Goal: Information Seeking & Learning: Understand process/instructions

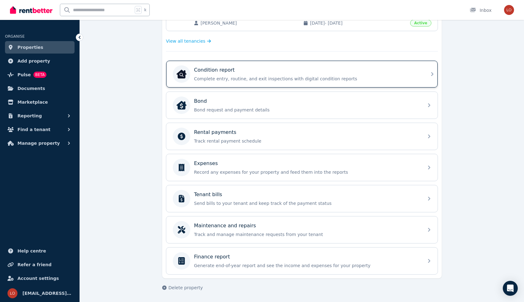
scroll to position [166, 0]
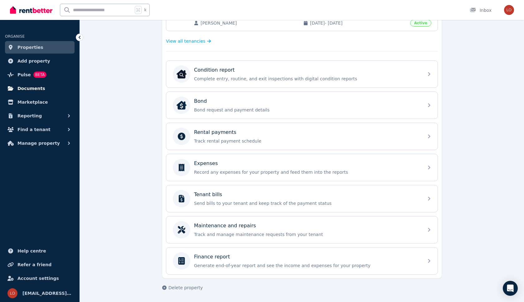
click at [47, 85] on link "Documents" at bounding box center [40, 88] width 70 height 12
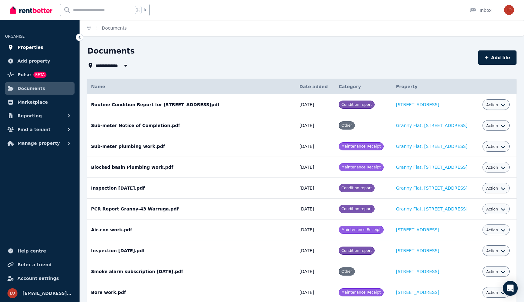
click at [54, 47] on link "Properties" at bounding box center [40, 47] width 70 height 12
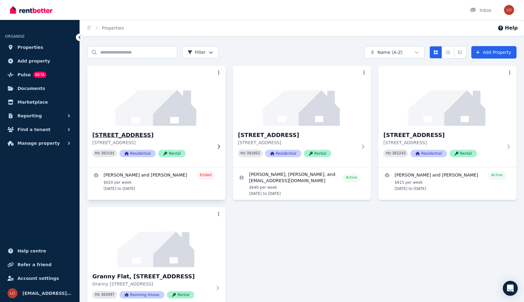
click at [200, 146] on div "[STREET_ADDRESS] PID 382191 Residential Rental" at bounding box center [151, 146] width 119 height 31
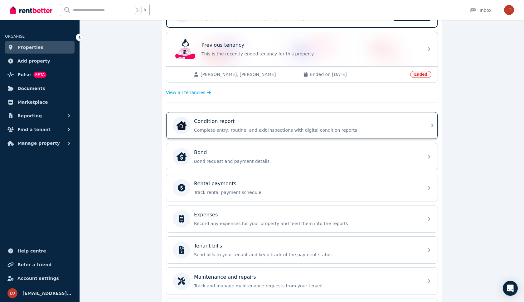
scroll to position [147, 0]
click at [315, 133] on div "Condition report Complete entry, routine, and exit inspections with digital con…" at bounding box center [296, 124] width 247 height 17
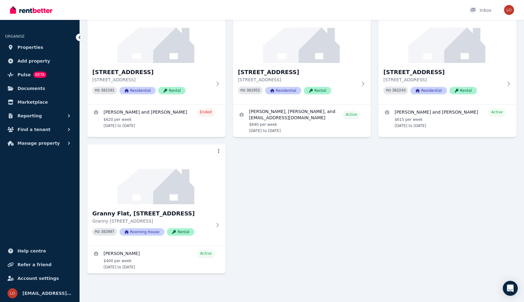
scroll to position [63, 0]
click at [352, 89] on div "PID 381952 Residential Rental" at bounding box center [297, 91] width 119 height 8
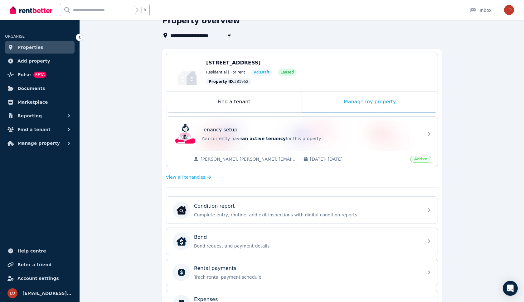
scroll to position [76, 0]
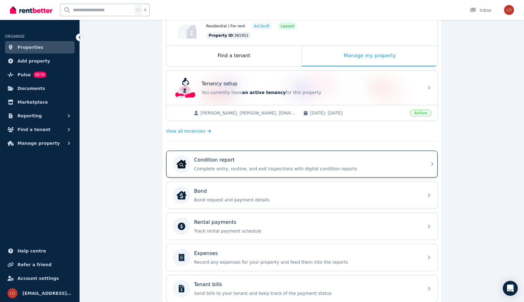
click at [229, 163] on p "Condition report" at bounding box center [214, 159] width 41 height 7
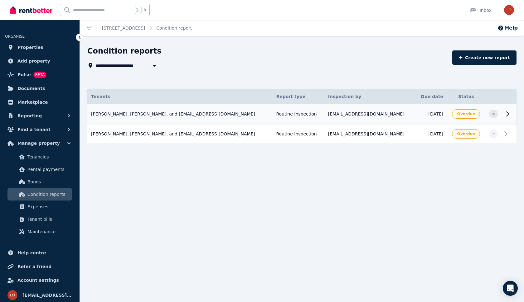
click at [415, 119] on td "[DATE]" at bounding box center [431, 114] width 32 height 20
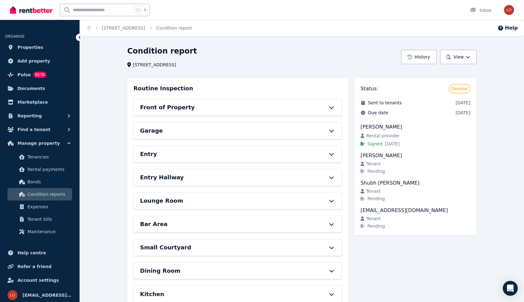
click at [327, 104] on div "Front of Property" at bounding box center [238, 107] width 208 height 16
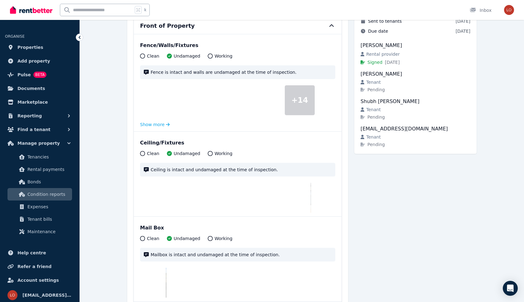
scroll to position [50, 0]
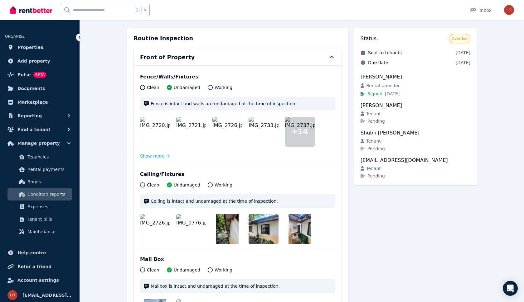
click at [157, 156] on button "Show more" at bounding box center [155, 156] width 30 height 6
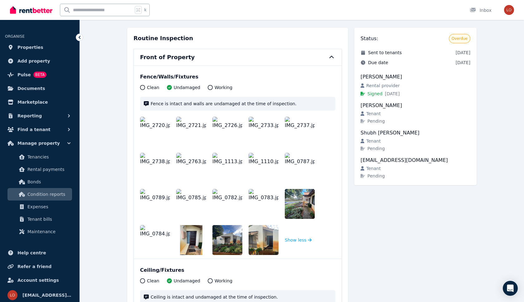
scroll to position [68, 0]
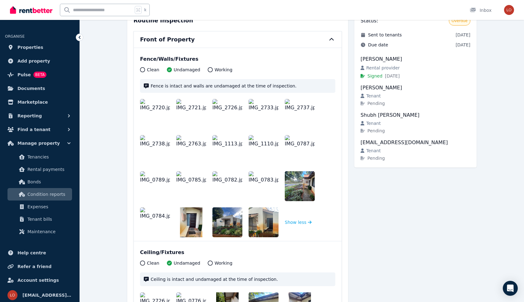
click at [161, 115] on img at bounding box center [155, 114] width 30 height 30
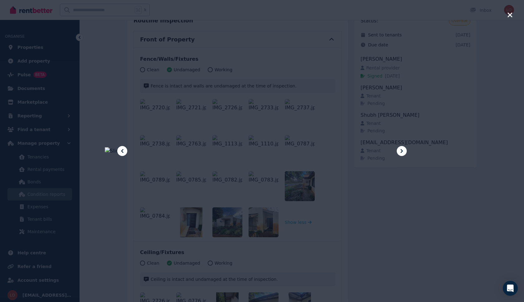
click at [400, 150] on icon at bounding box center [401, 150] width 7 height 7
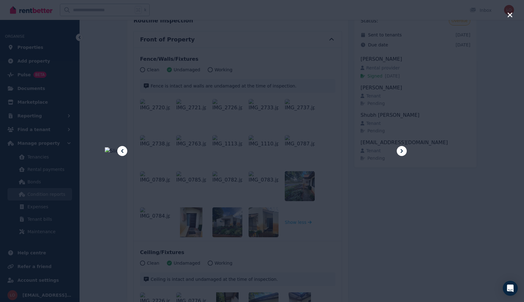
click at [400, 150] on icon at bounding box center [401, 150] width 7 height 7
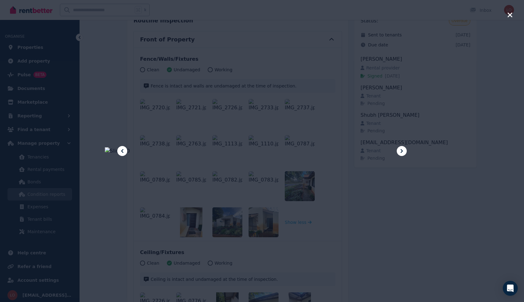
click at [400, 150] on icon at bounding box center [401, 150] width 7 height 7
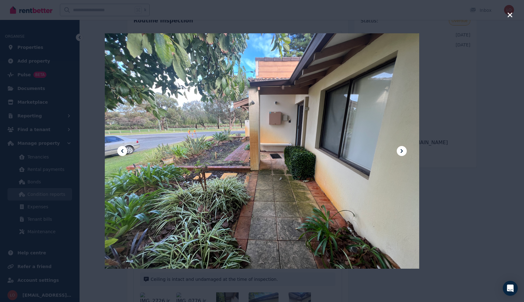
click at [400, 150] on icon at bounding box center [401, 150] width 7 height 7
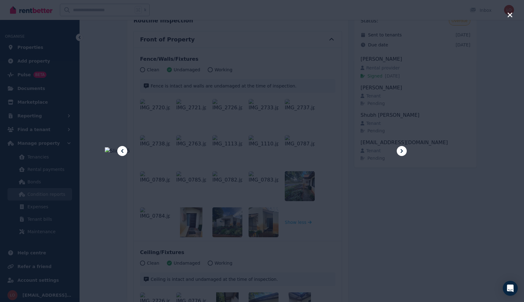
click at [400, 150] on icon at bounding box center [401, 150] width 7 height 7
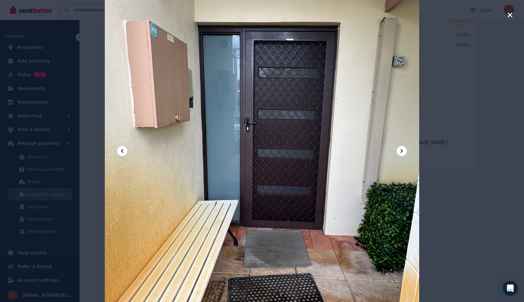
click at [400, 150] on icon at bounding box center [401, 150] width 7 height 7
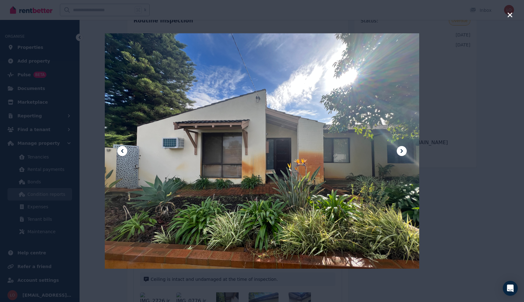
click at [400, 150] on icon at bounding box center [401, 150] width 7 height 7
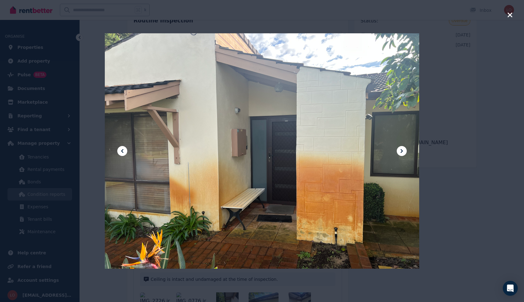
click at [400, 150] on icon at bounding box center [401, 150] width 7 height 7
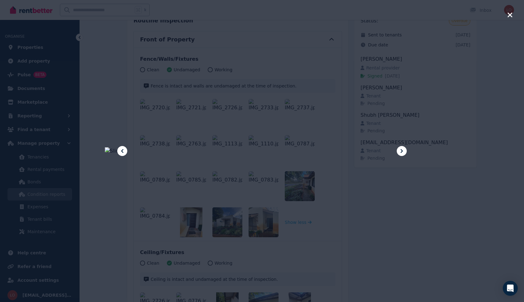
click at [400, 150] on icon at bounding box center [401, 150] width 7 height 7
click at [508, 15] on icon "button" at bounding box center [510, 14] width 6 height 7
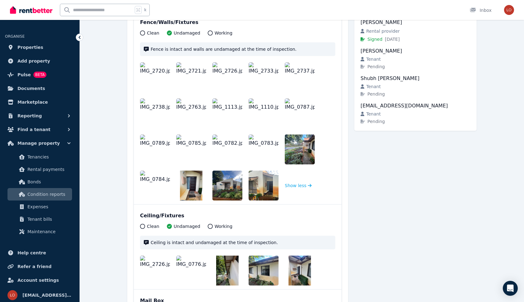
scroll to position [234, 0]
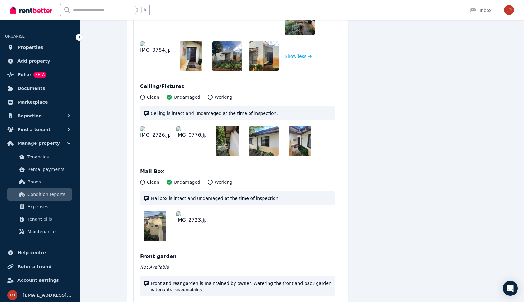
click at [149, 136] on img at bounding box center [155, 142] width 30 height 30
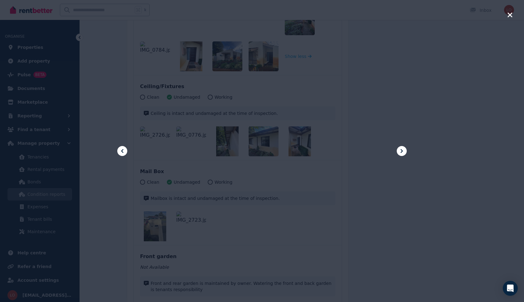
click at [404, 151] on icon at bounding box center [401, 150] width 7 height 7
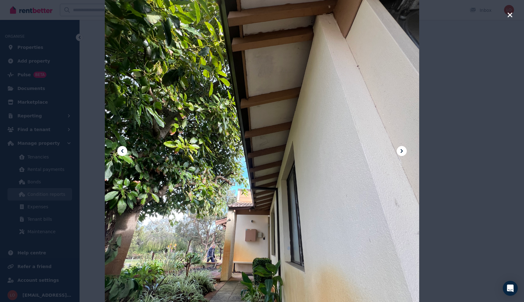
click at [404, 151] on icon at bounding box center [401, 150] width 7 height 7
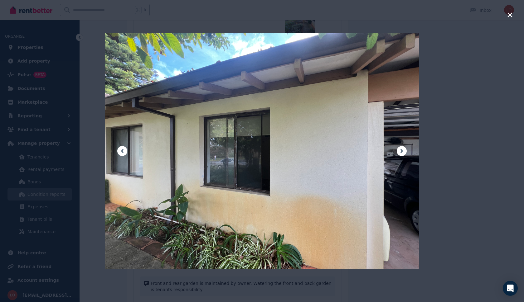
click at [404, 151] on icon at bounding box center [401, 150] width 7 height 7
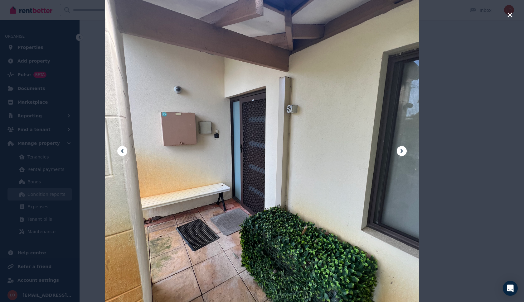
click at [405, 153] on icon at bounding box center [401, 150] width 7 height 7
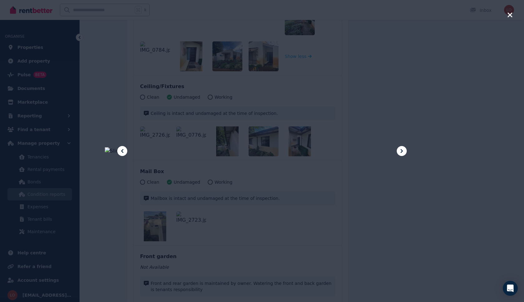
click at [452, 141] on div at bounding box center [262, 151] width 524 height 302
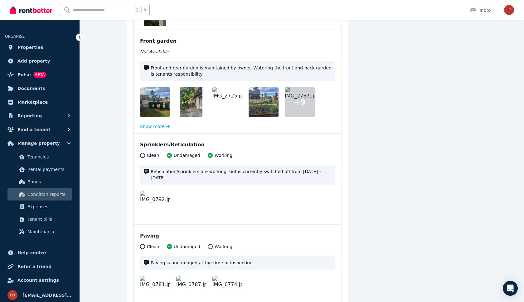
scroll to position [458, 0]
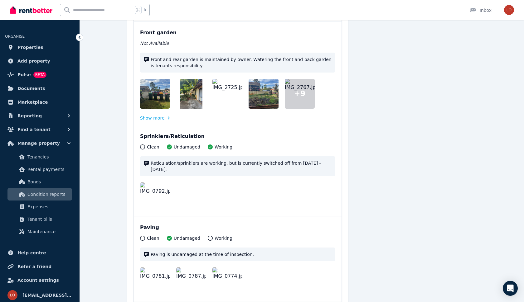
click at [151, 96] on img at bounding box center [160, 94] width 40 height 30
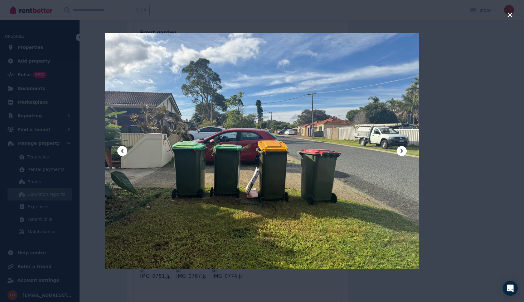
click at [403, 149] on icon at bounding box center [401, 150] width 7 height 7
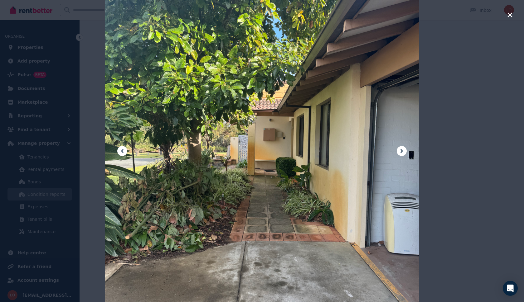
click at [403, 149] on icon at bounding box center [401, 150] width 7 height 7
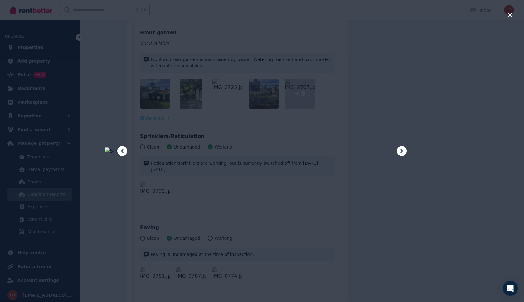
click at [403, 149] on icon at bounding box center [401, 150] width 7 height 7
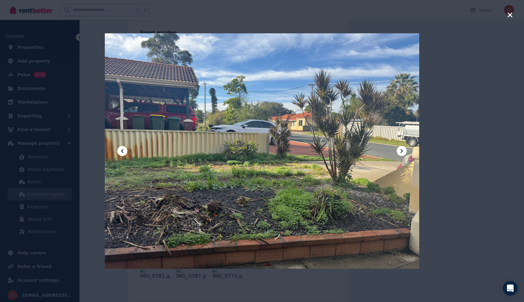
click at [403, 149] on icon at bounding box center [401, 150] width 7 height 7
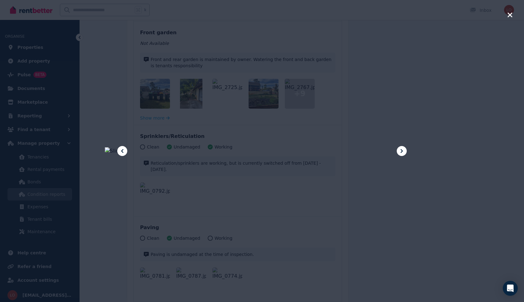
click at [403, 149] on icon at bounding box center [401, 150] width 7 height 7
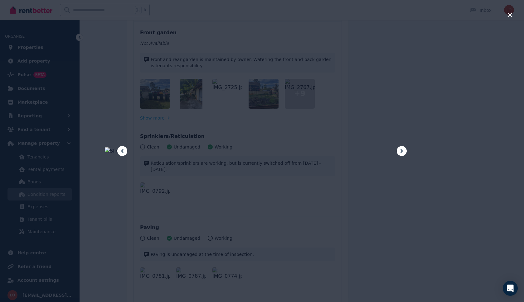
click at [403, 149] on icon at bounding box center [401, 150] width 7 height 7
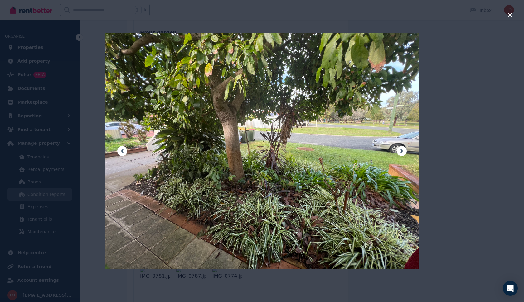
click at [403, 149] on icon at bounding box center [401, 150] width 7 height 7
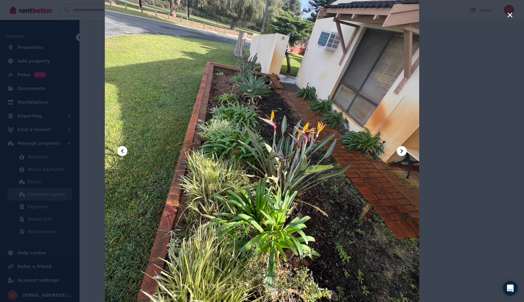
click at [481, 98] on div at bounding box center [262, 151] width 524 height 302
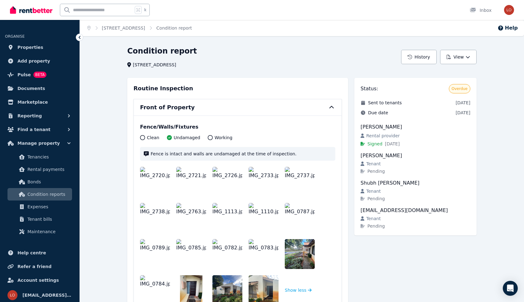
scroll to position [0, 0]
click at [279, 109] on div "Front of Property" at bounding box center [229, 107] width 178 height 9
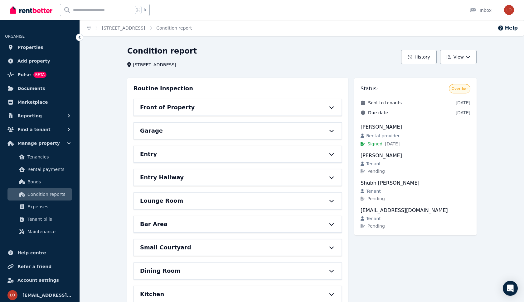
click at [280, 137] on div "Garage" at bounding box center [238, 131] width 208 height 16
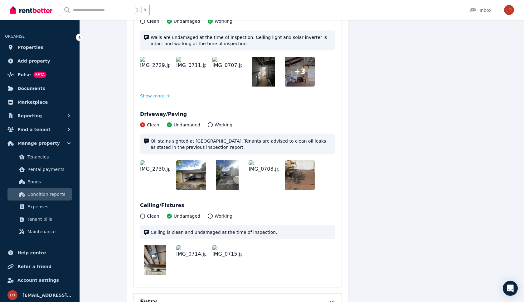
scroll to position [242, 0]
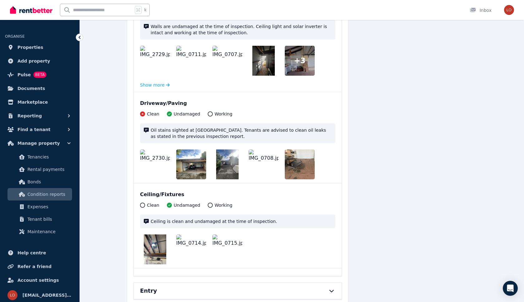
click at [150, 157] on img at bounding box center [155, 165] width 30 height 30
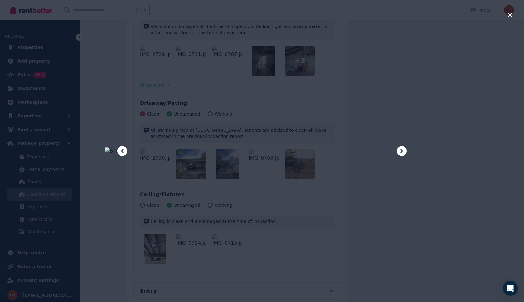
click at [402, 148] on icon at bounding box center [401, 150] width 7 height 7
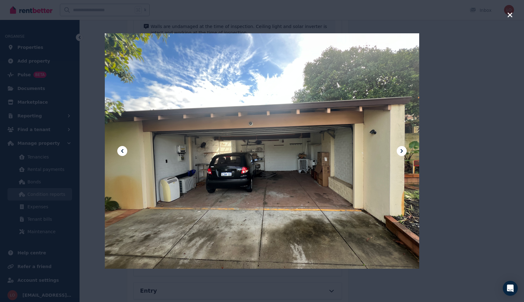
click at [402, 148] on icon at bounding box center [401, 150] width 7 height 7
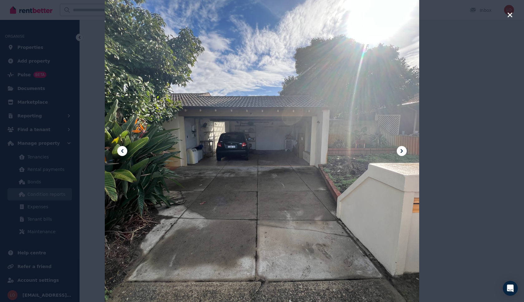
click at [402, 148] on icon at bounding box center [401, 150] width 7 height 7
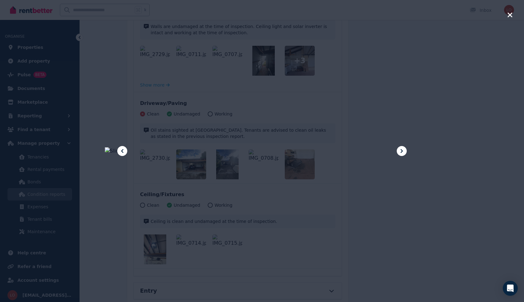
click at [402, 148] on icon at bounding box center [401, 150] width 7 height 7
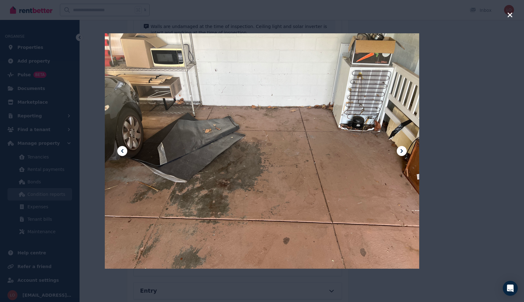
click at [509, 16] on icon "button" at bounding box center [510, 14] width 6 height 7
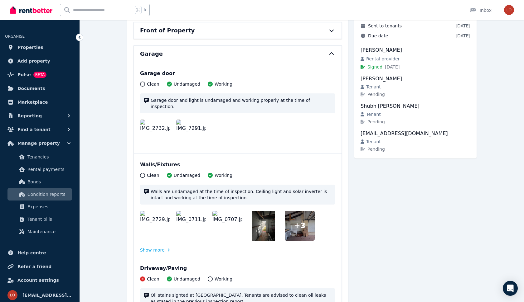
scroll to position [12, 0]
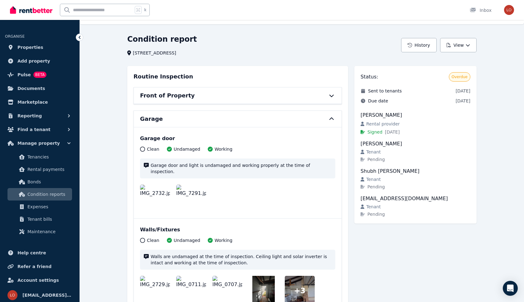
click at [282, 118] on div "Garage" at bounding box center [229, 119] width 178 height 9
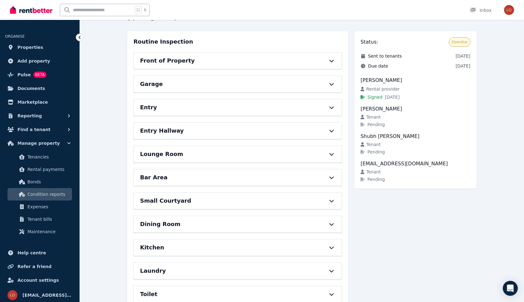
scroll to position [51, 0]
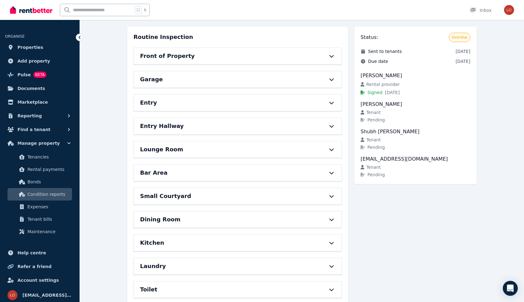
click at [299, 101] on div "Entry" at bounding box center [229, 102] width 178 height 9
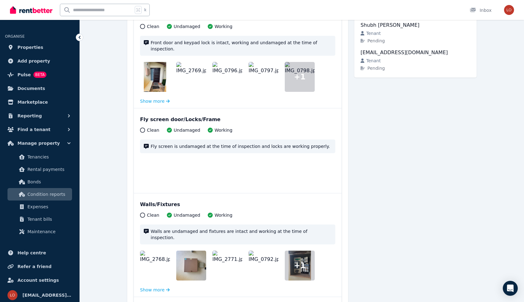
scroll to position [94, 0]
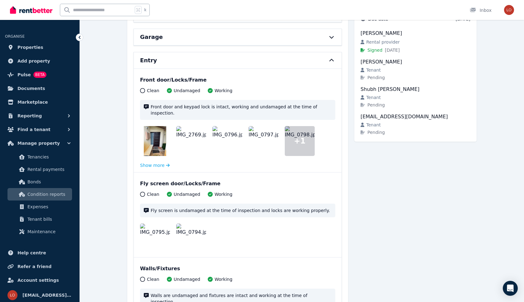
click at [263, 64] on div "Entry" at bounding box center [229, 60] width 178 height 9
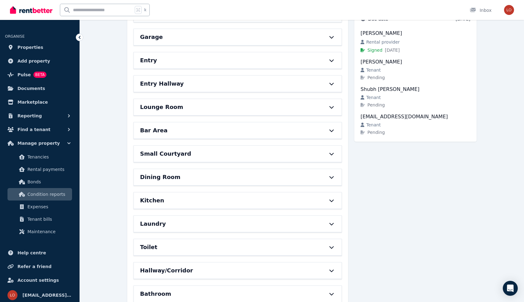
click at [260, 83] on div "Entry Hallway" at bounding box center [229, 83] width 178 height 9
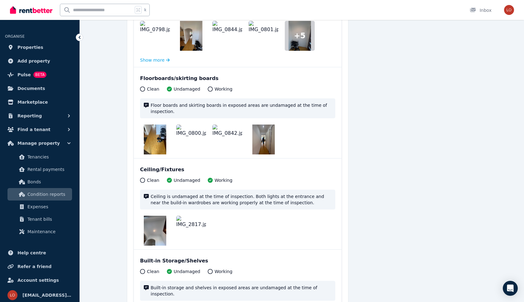
scroll to position [74, 0]
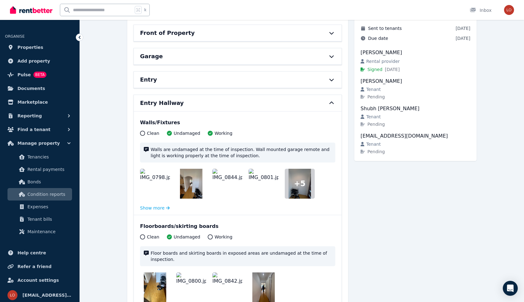
click at [263, 102] on div "Entry Hallway" at bounding box center [229, 103] width 178 height 9
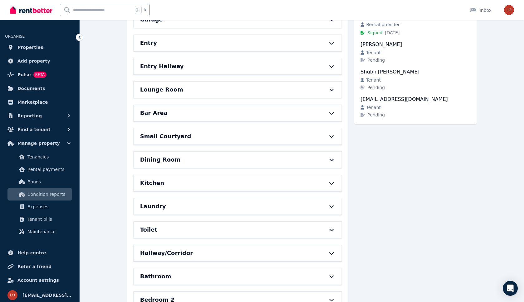
scroll to position [113, 0]
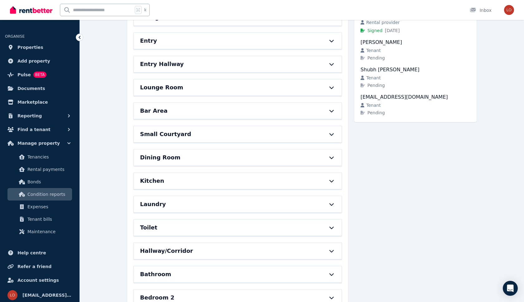
click at [264, 89] on div "Lounge Room" at bounding box center [229, 87] width 178 height 9
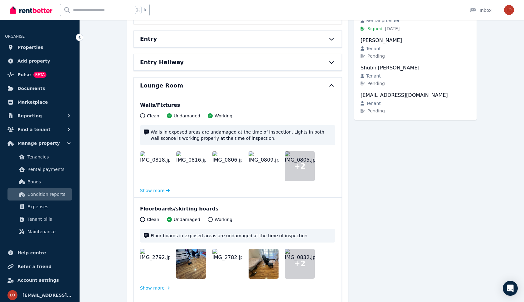
scroll to position [107, 0]
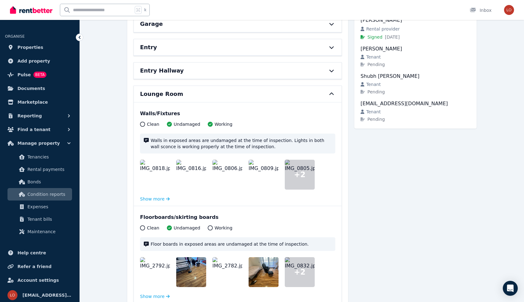
click at [325, 89] on div "Lounge Room" at bounding box center [238, 94] width 208 height 16
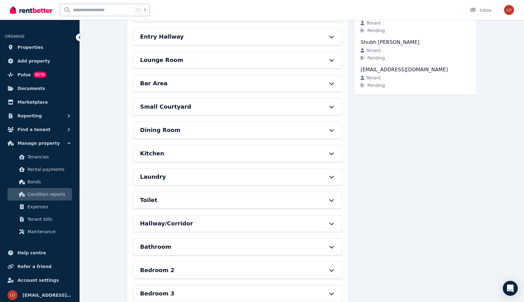
scroll to position [150, 0]
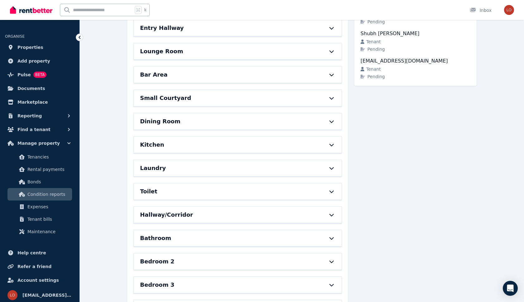
click at [325, 73] on div at bounding box center [328, 74] width 14 height 5
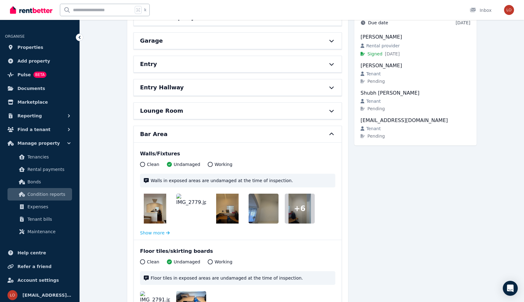
scroll to position [88, 0]
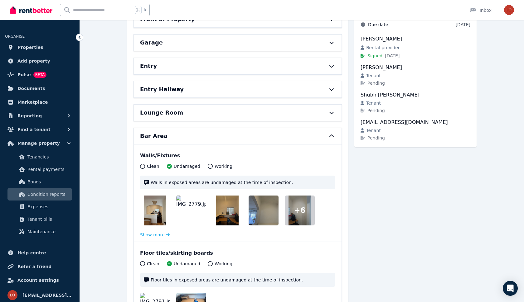
click at [328, 133] on div "Bar Area" at bounding box center [238, 136] width 208 height 16
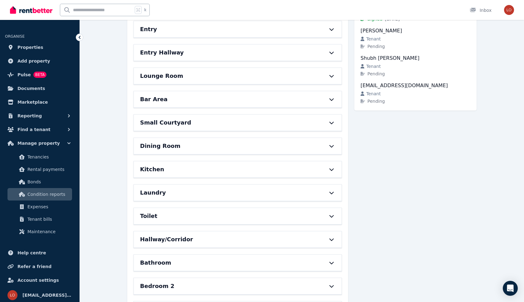
scroll to position [132, 0]
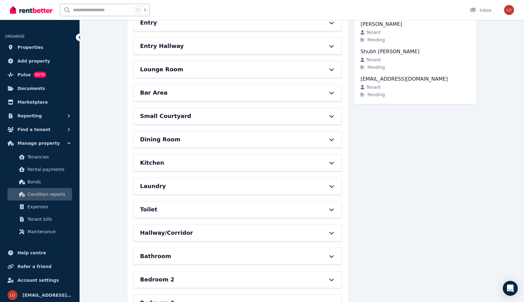
click at [328, 115] on icon at bounding box center [331, 116] width 7 height 5
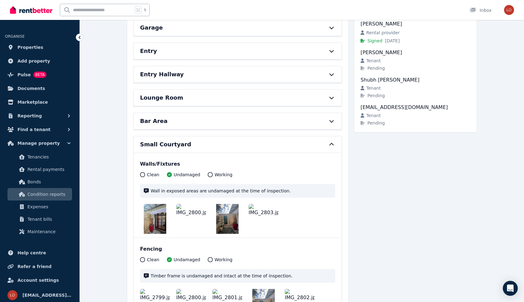
scroll to position [93, 0]
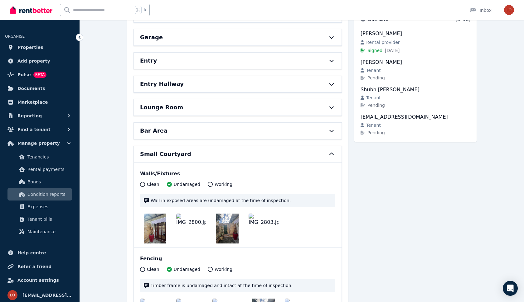
click at [323, 151] on div "Small Courtyard" at bounding box center [238, 154] width 208 height 16
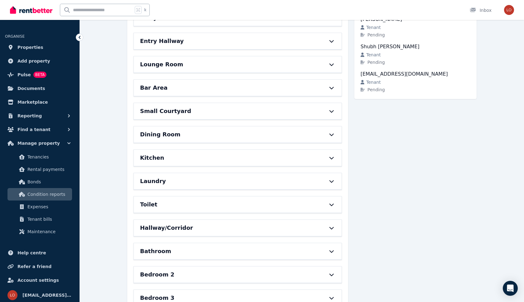
scroll to position [164, 0]
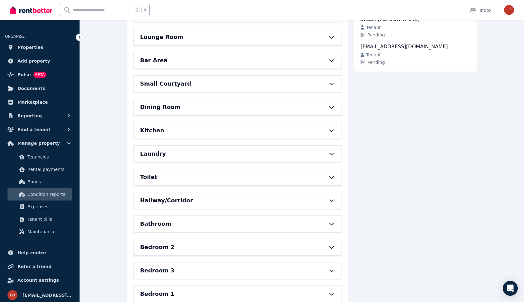
click at [321, 103] on div "Dining Room" at bounding box center [238, 107] width 208 height 16
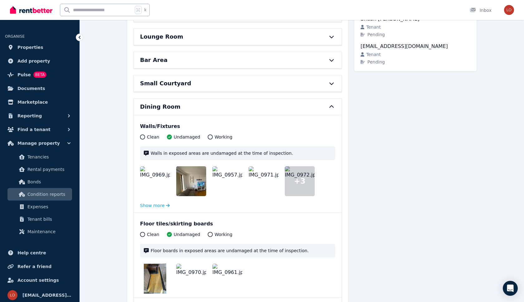
scroll to position [129, 0]
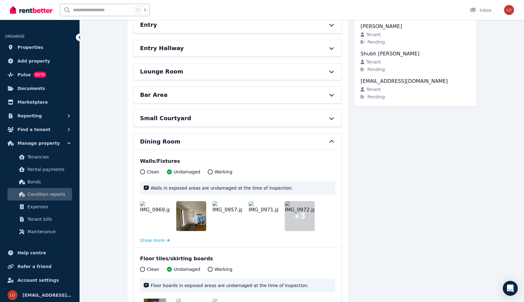
click at [321, 145] on div "Dining Room" at bounding box center [238, 142] width 208 height 16
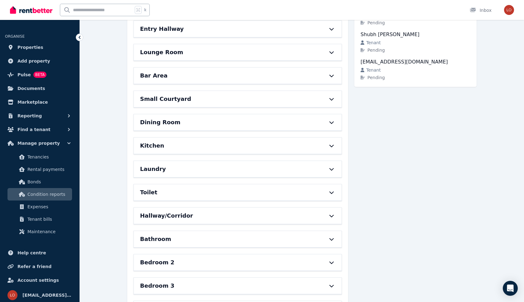
scroll to position [161, 0]
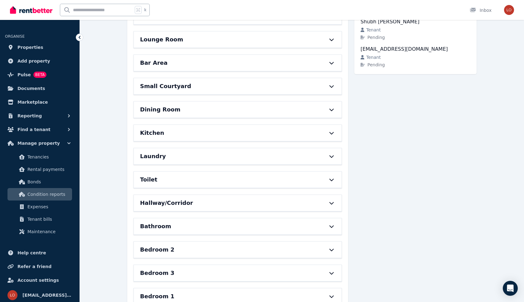
click at [323, 137] on div "Kitchen" at bounding box center [238, 133] width 208 height 16
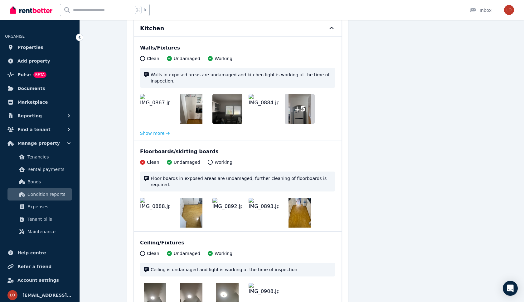
scroll to position [266, 0]
click at [159, 204] on img at bounding box center [155, 213] width 30 height 30
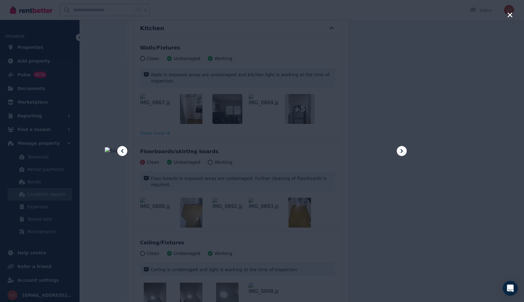
click at [402, 149] on icon at bounding box center [401, 150] width 7 height 7
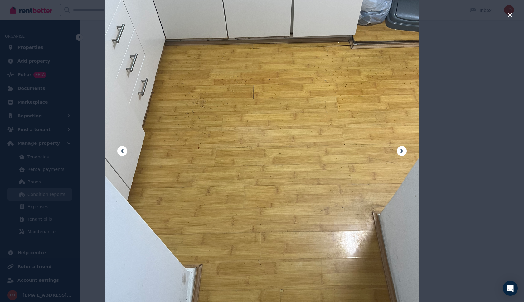
click at [402, 148] on icon at bounding box center [401, 150] width 7 height 7
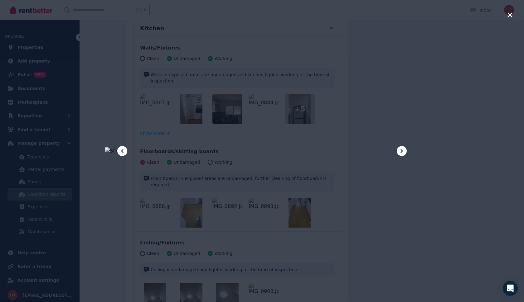
click at [402, 148] on icon at bounding box center [401, 150] width 7 height 7
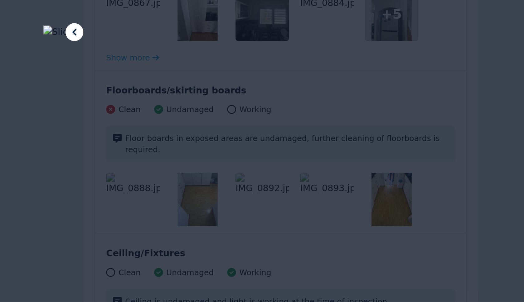
click at [400, 103] on div at bounding box center [262, 151] width 314 height 419
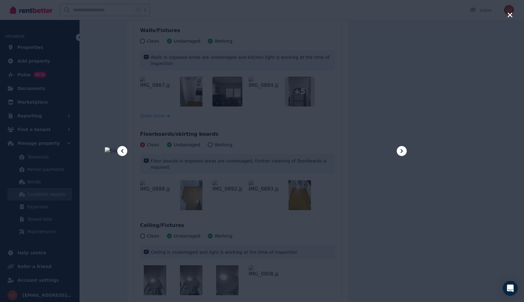
click at [511, 13] on icon "button" at bounding box center [509, 14] width 5 height 5
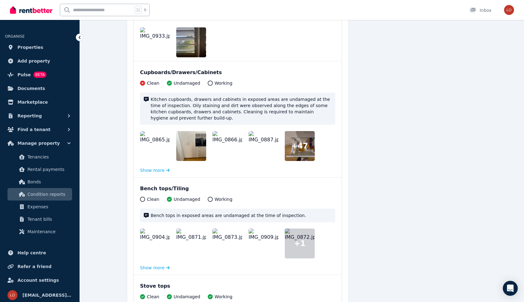
scroll to position [688, 0]
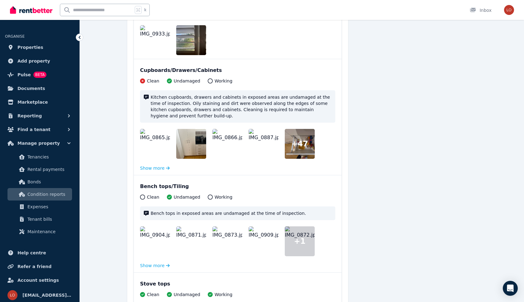
click at [158, 135] on img at bounding box center [155, 144] width 30 height 30
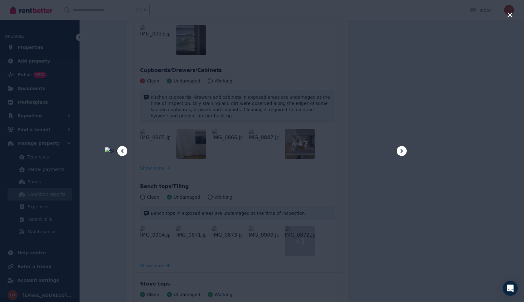
click at [401, 152] on icon at bounding box center [401, 151] width 2 height 4
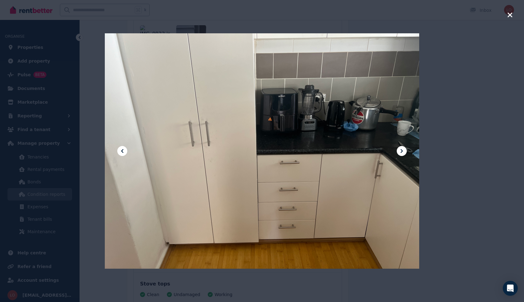
click at [401, 152] on icon at bounding box center [401, 151] width 2 height 4
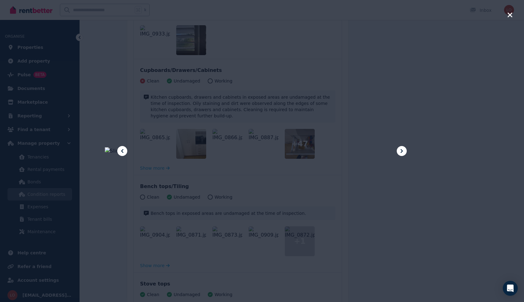
click at [401, 152] on icon at bounding box center [401, 151] width 2 height 4
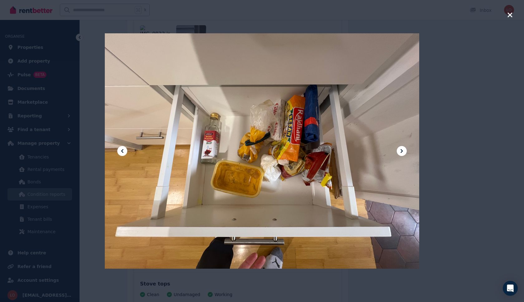
click at [401, 152] on icon at bounding box center [401, 151] width 2 height 4
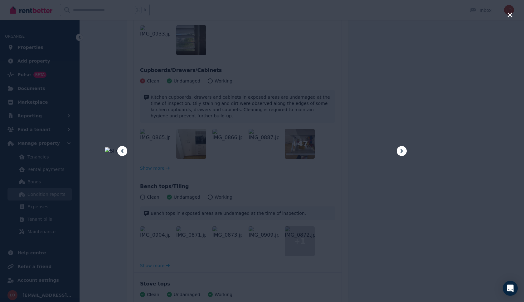
click at [401, 152] on icon at bounding box center [401, 151] width 2 height 4
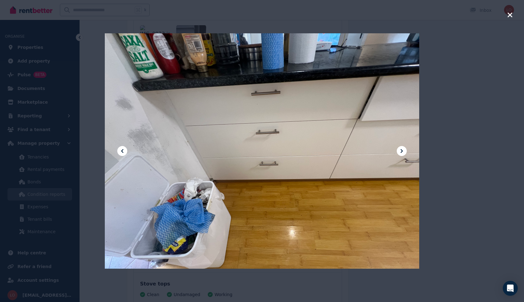
click at [401, 152] on icon at bounding box center [401, 151] width 2 height 4
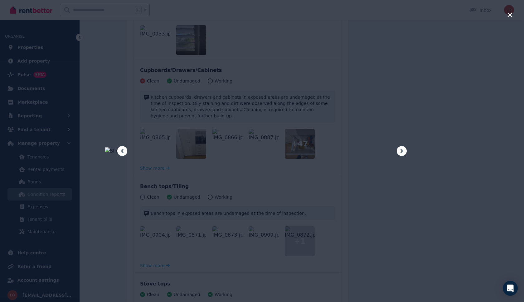
click at [402, 151] on icon at bounding box center [401, 151] width 2 height 4
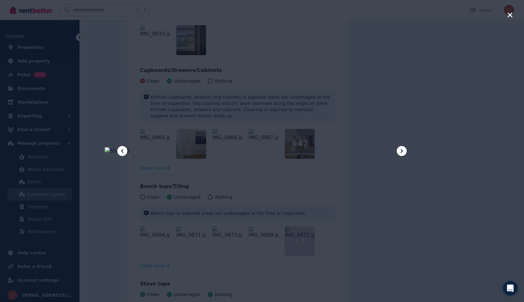
click at [507, 14] on icon "button" at bounding box center [510, 14] width 6 height 7
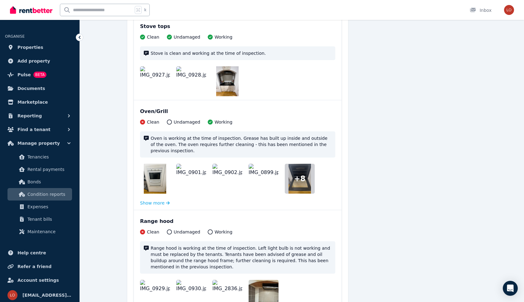
scroll to position [947, 0]
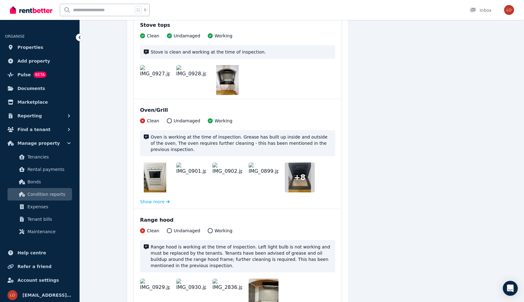
click at [157, 174] on img at bounding box center [155, 178] width 22 height 30
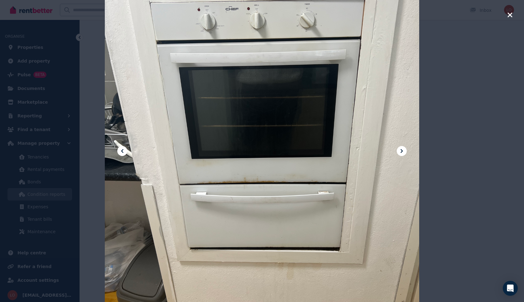
click at [402, 152] on icon at bounding box center [401, 150] width 7 height 7
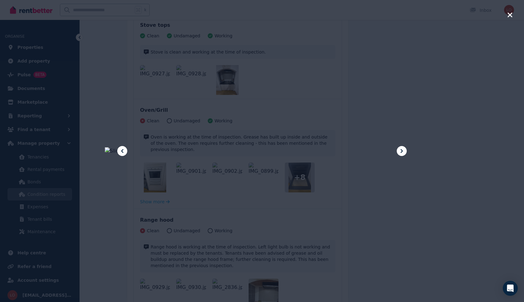
click at [402, 152] on icon at bounding box center [401, 150] width 7 height 7
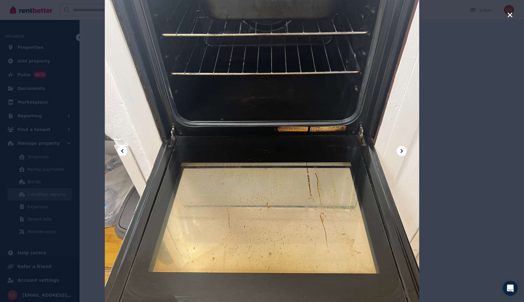
click at [514, 15] on div at bounding box center [262, 151] width 524 height 302
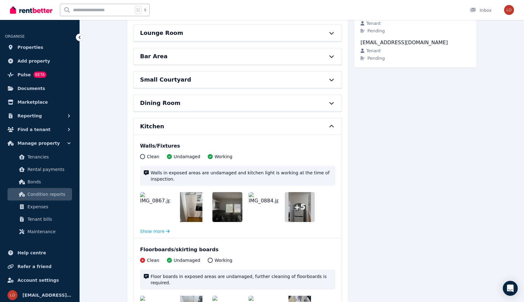
scroll to position [164, 0]
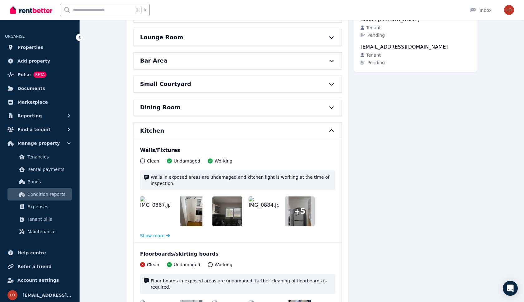
click at [319, 130] on div "Kitchen" at bounding box center [238, 131] width 208 height 16
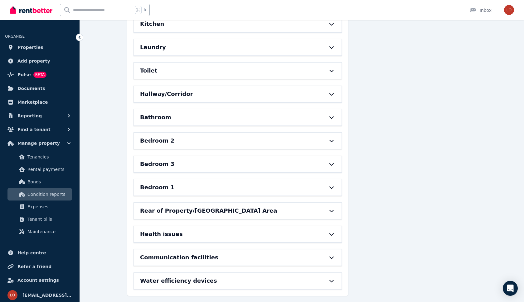
scroll to position [271, 0]
click at [308, 48] on div "Laundry" at bounding box center [229, 47] width 178 height 9
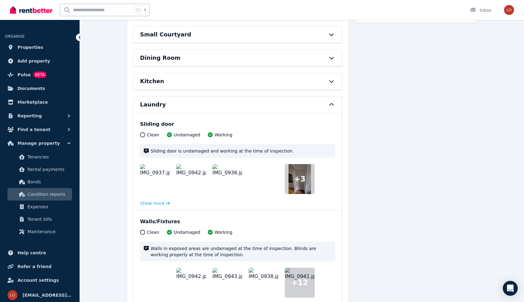
scroll to position [213, 0]
click at [330, 105] on icon at bounding box center [331, 104] width 4 height 2
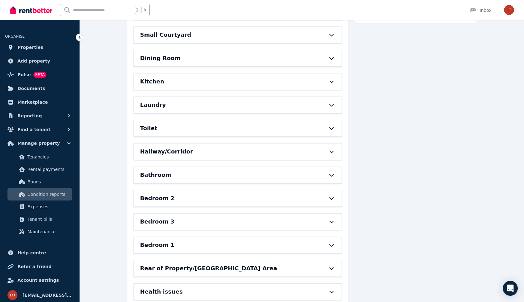
click at [320, 129] on div "Toilet" at bounding box center [238, 128] width 208 height 16
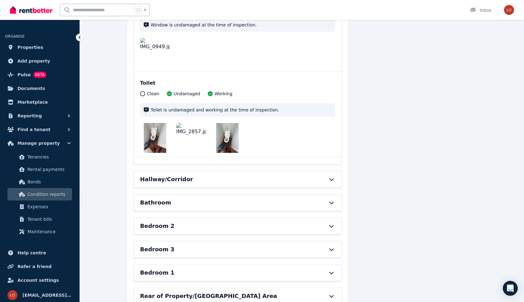
scroll to position [726, 0]
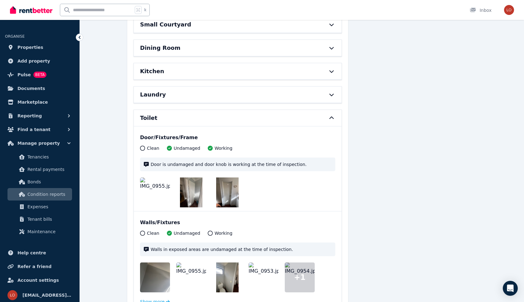
click at [321, 122] on div "Toilet" at bounding box center [238, 118] width 208 height 16
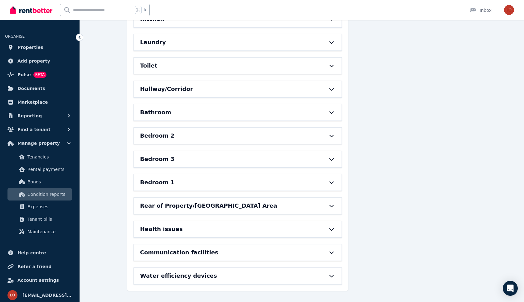
scroll to position [282, 0]
click at [319, 85] on div "Hallway/Corridor" at bounding box center [238, 89] width 208 height 16
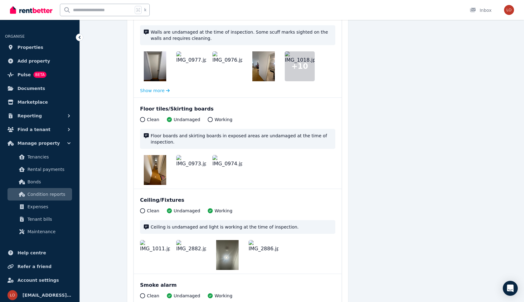
scroll to position [382, 0]
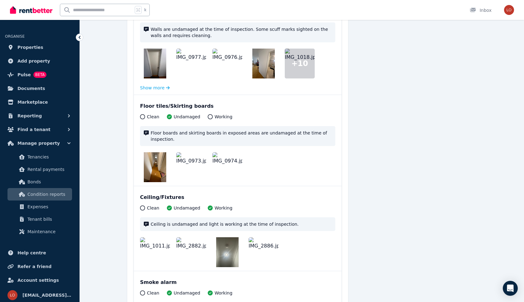
click at [159, 65] on img at bounding box center [155, 64] width 22 height 30
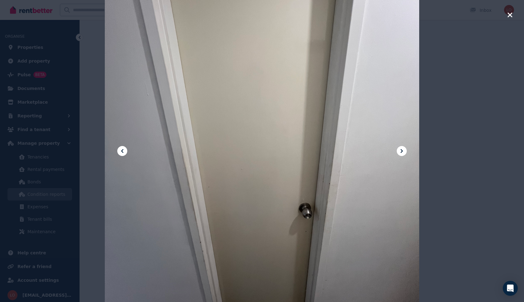
click at [402, 149] on icon at bounding box center [401, 150] width 7 height 7
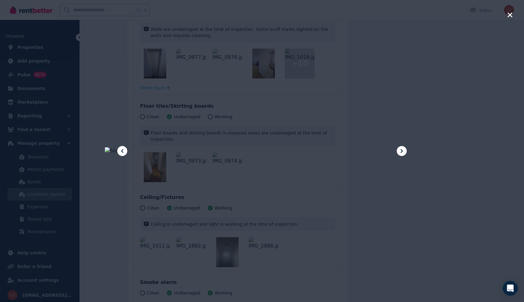
click at [402, 149] on icon at bounding box center [401, 150] width 7 height 7
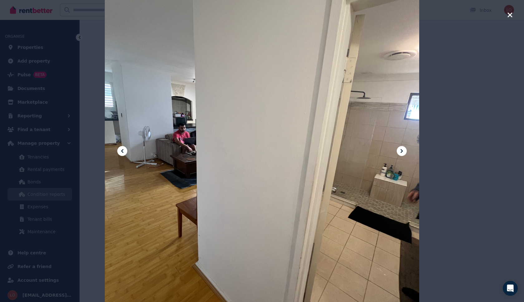
click at [402, 149] on icon at bounding box center [401, 150] width 7 height 7
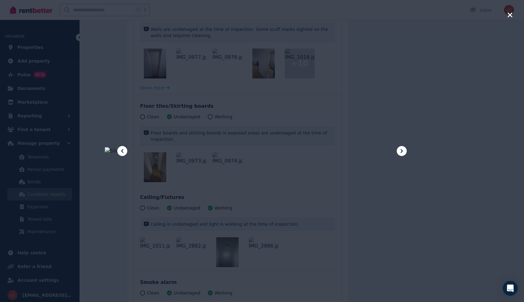
click at [402, 149] on icon at bounding box center [401, 150] width 7 height 7
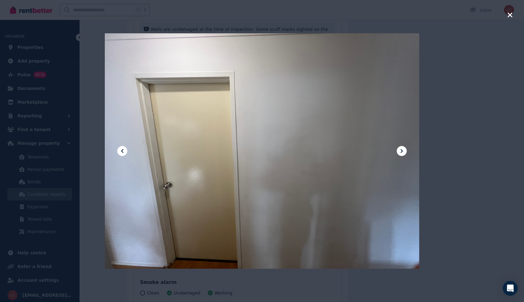
click at [402, 150] on icon at bounding box center [401, 150] width 7 height 7
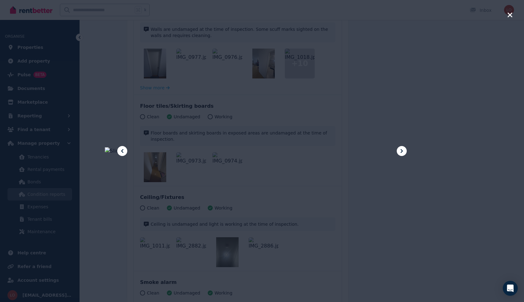
click at [402, 150] on icon at bounding box center [401, 150] width 7 height 7
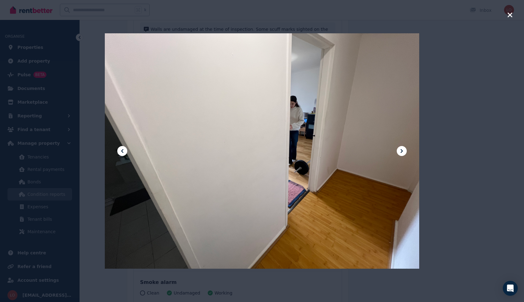
click at [402, 150] on icon at bounding box center [401, 150] width 7 height 7
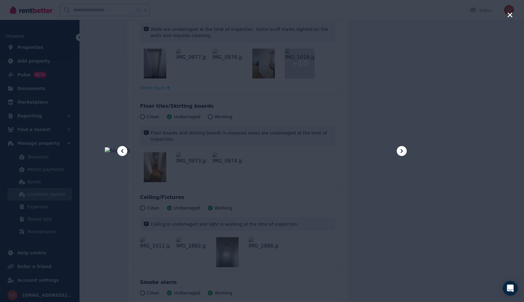
click at [402, 150] on icon at bounding box center [401, 150] width 7 height 7
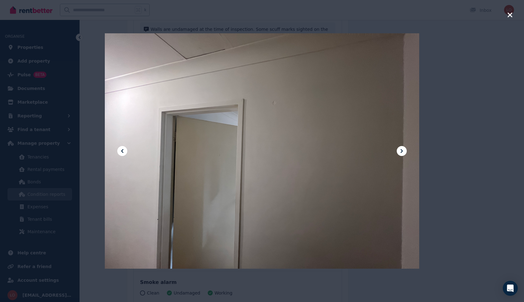
click at [402, 150] on icon at bounding box center [401, 150] width 7 height 7
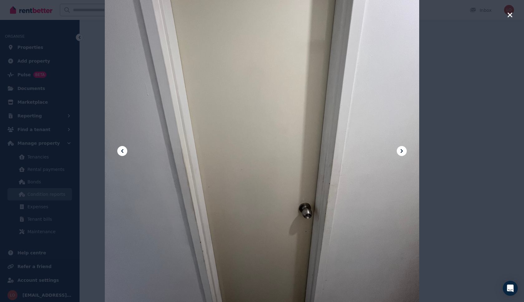
click at [511, 18] on icon "button" at bounding box center [510, 14] width 6 height 7
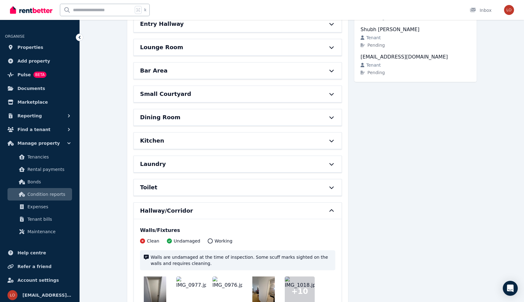
scroll to position [199, 0]
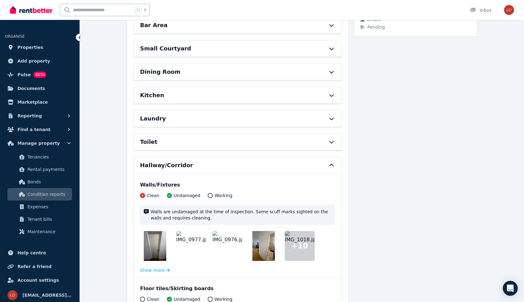
click at [314, 170] on div "Hallway/Corridor" at bounding box center [238, 165] width 208 height 16
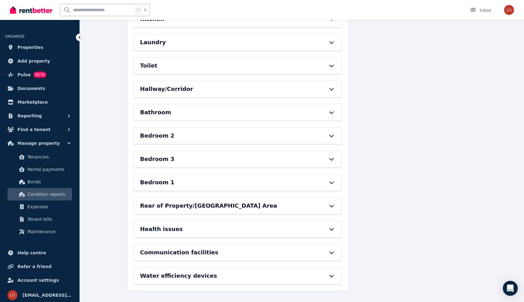
scroll to position [282, 0]
click at [310, 108] on div "Bathroom" at bounding box center [229, 112] width 178 height 9
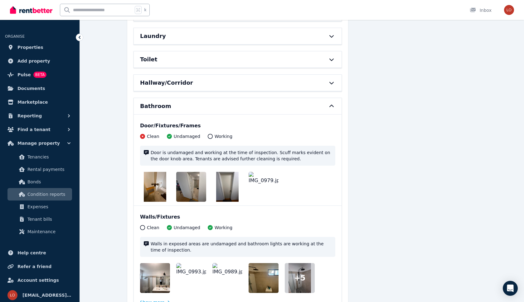
click at [304, 141] on div "Clean Undamaged Working Door is undamaged and working at the time of inspection…" at bounding box center [237, 167] width 195 height 69
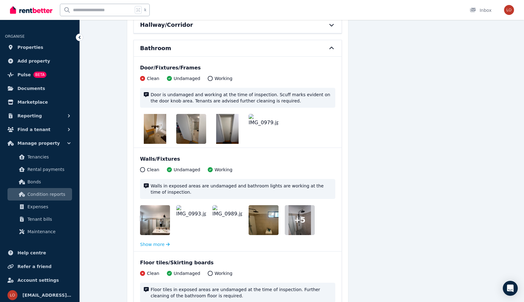
scroll to position [281, 0]
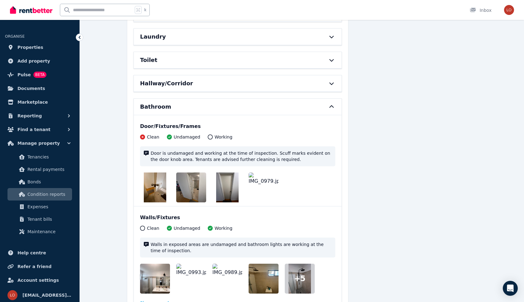
click at [290, 104] on div "Bathroom" at bounding box center [229, 107] width 178 height 9
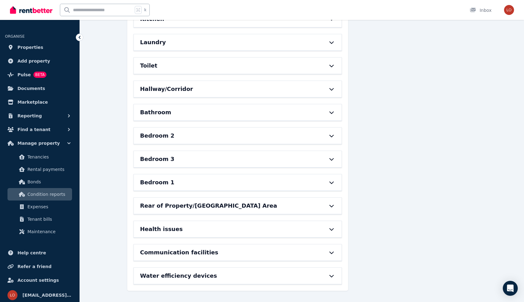
scroll to position [282, 0]
click at [289, 132] on div "Bedroom 2" at bounding box center [229, 136] width 178 height 9
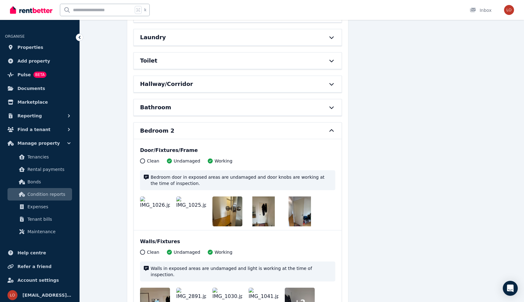
scroll to position [249, 0]
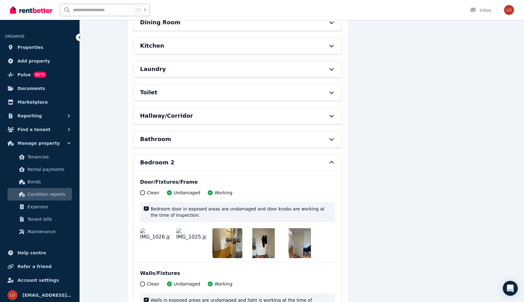
click at [276, 164] on div "Bedroom 2" at bounding box center [229, 162] width 178 height 9
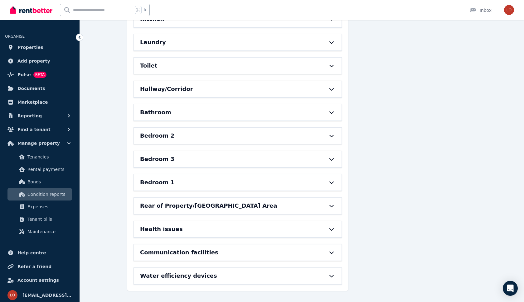
scroll to position [282, 0]
click at [275, 156] on div "Bedroom 3" at bounding box center [229, 159] width 178 height 9
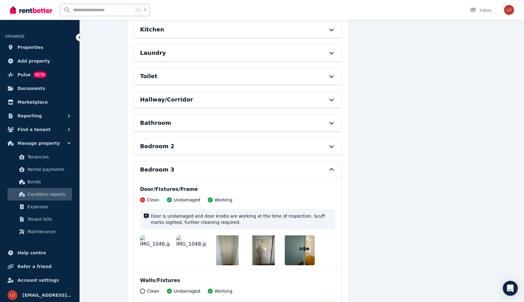
scroll to position [333, 0]
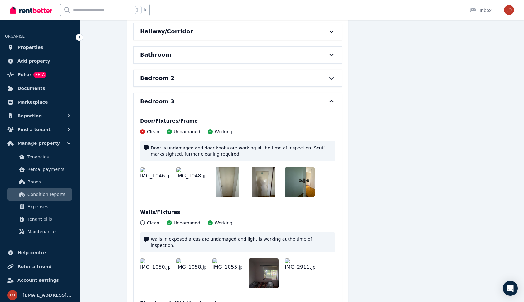
click at [283, 103] on div "Bedroom 3" at bounding box center [229, 101] width 178 height 9
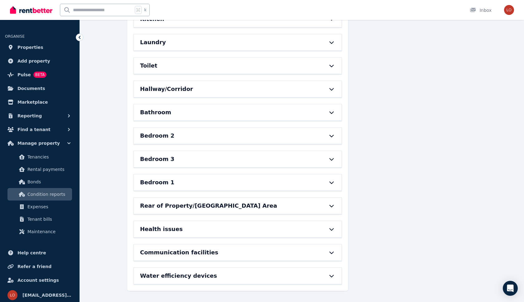
scroll to position [282, 0]
click at [277, 175] on div "Bedroom 1" at bounding box center [238, 183] width 208 height 16
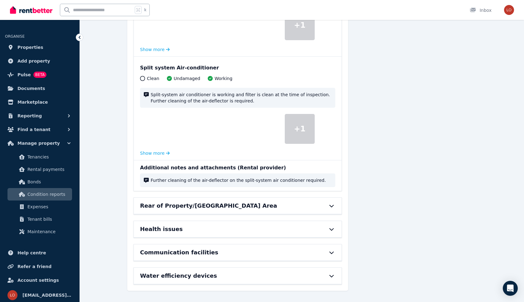
scroll to position [1159, 0]
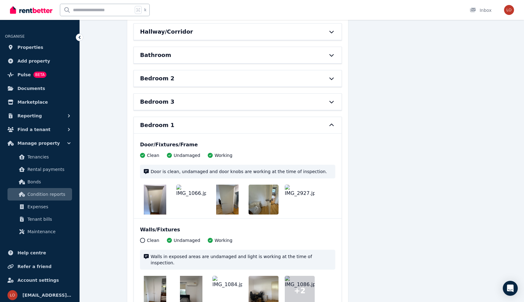
click at [281, 125] on div "Bedroom 1" at bounding box center [229, 125] width 178 height 9
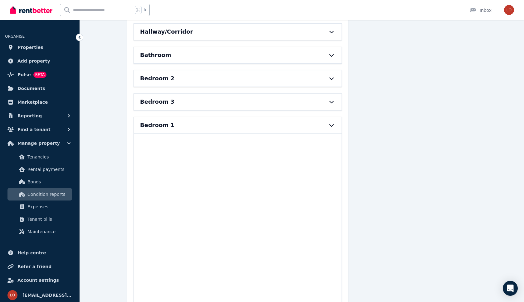
scroll to position [282, 0]
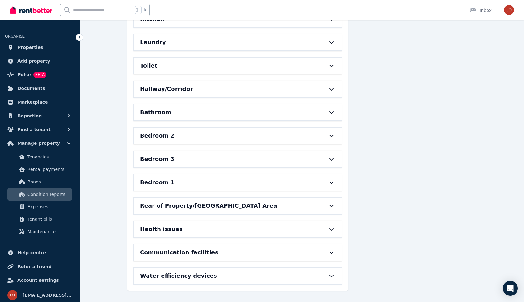
click at [276, 202] on div "Rear of Property/[GEOGRAPHIC_DATA] Area" at bounding box center [229, 206] width 178 height 9
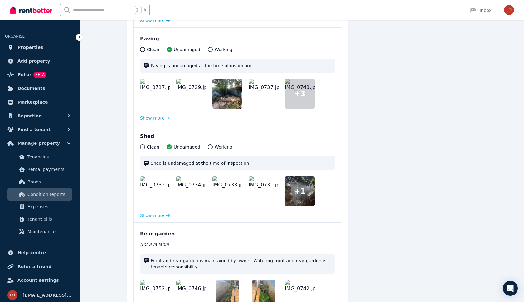
scroll to position [756, 0]
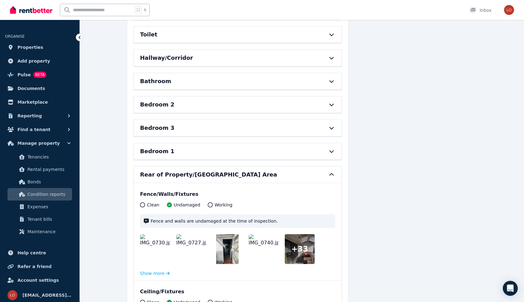
click at [280, 175] on div "Rear of Property/[GEOGRAPHIC_DATA] Area" at bounding box center [229, 174] width 178 height 9
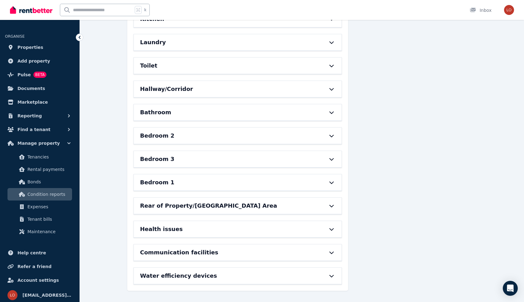
scroll to position [282, 0]
click at [275, 221] on div "Health issues" at bounding box center [238, 229] width 208 height 16
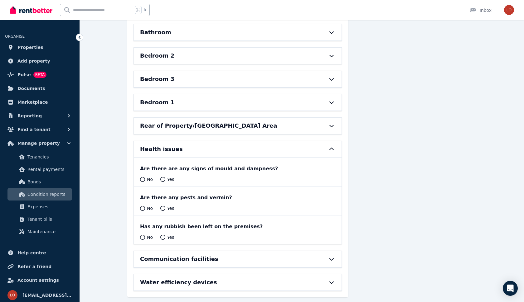
scroll to position [363, 0]
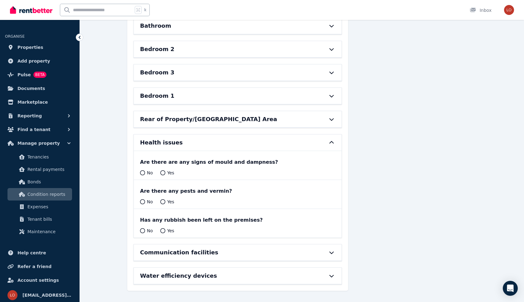
click at [276, 139] on div "Health issues" at bounding box center [229, 142] width 178 height 9
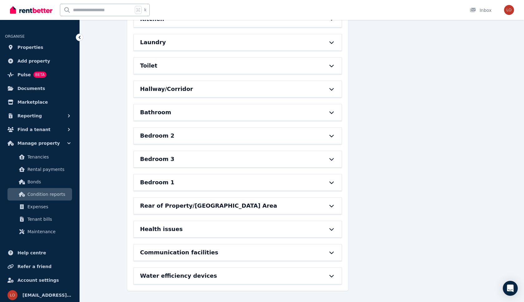
scroll to position [282, 0]
click at [266, 248] on div "Communication facilities" at bounding box center [229, 252] width 178 height 9
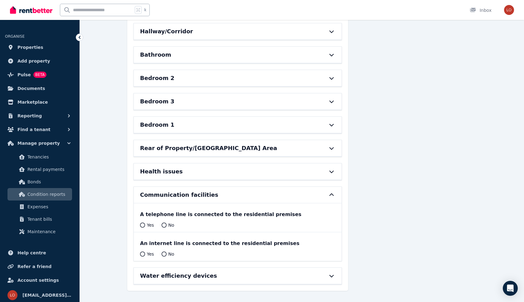
scroll to position [339, 0]
click at [266, 187] on div "Communication facilities" at bounding box center [238, 195] width 208 height 16
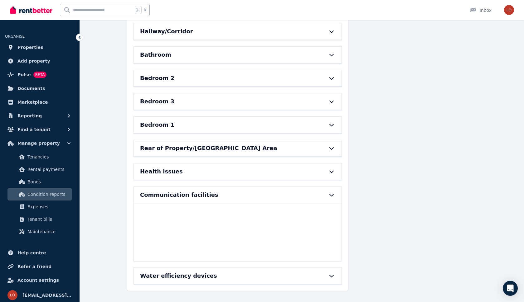
scroll to position [282, 0]
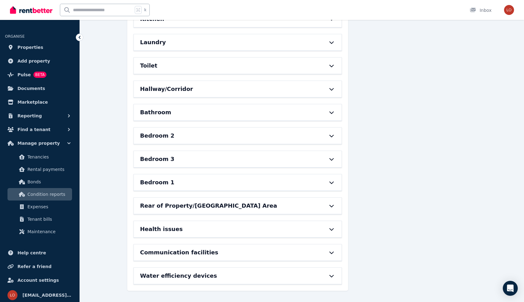
click at [271, 272] on div "Water efficiency devices" at bounding box center [229, 276] width 178 height 9
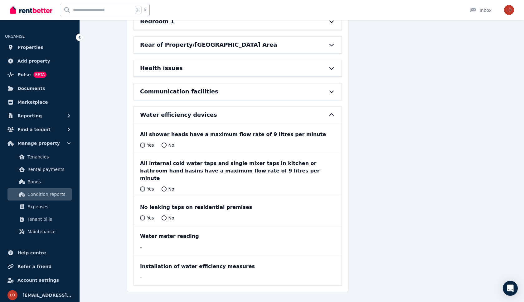
scroll to position [436, 0]
click at [260, 118] on div "Water efficiency devices" at bounding box center [229, 115] width 178 height 9
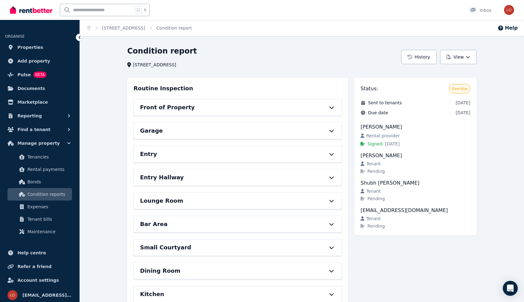
scroll to position [0, 0]
click at [79, 38] on icon at bounding box center [80, 37] width 2 height 3
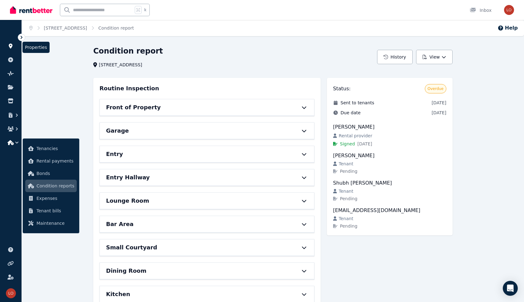
click at [9, 45] on icon at bounding box center [11, 46] width 4 height 5
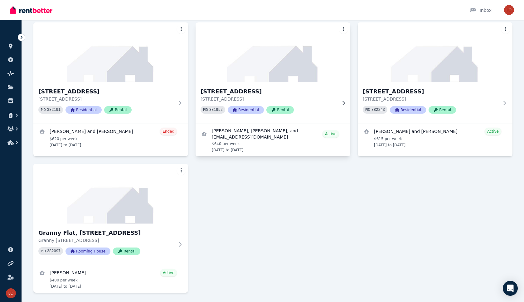
scroll to position [45, 0]
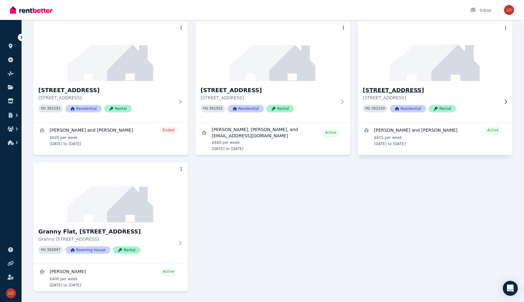
click at [418, 88] on h3 "[STREET_ADDRESS]" at bounding box center [430, 90] width 136 height 9
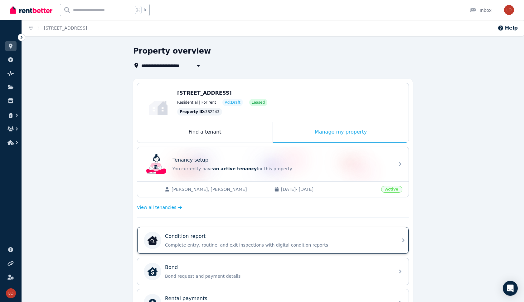
click at [372, 243] on p "Complete entry, routine, and exit inspections with digital condition reports" at bounding box center [278, 245] width 226 height 6
